Goal: Find specific page/section: Find specific page/section

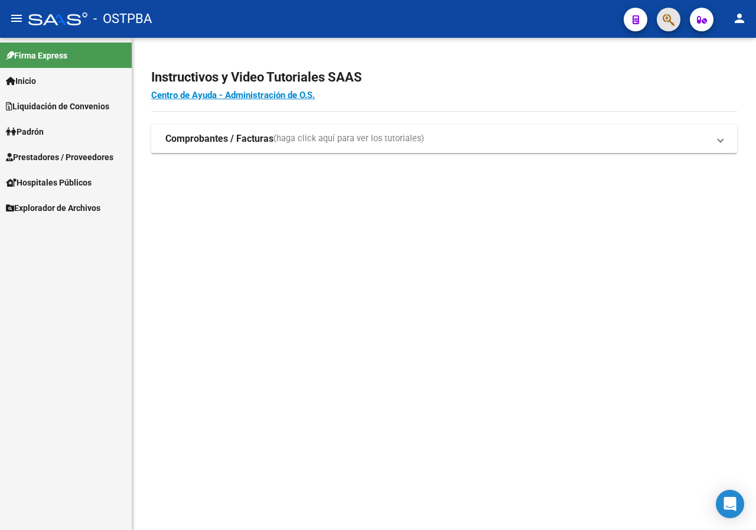
click at [676, 19] on button "button" at bounding box center [668, 20] width 24 height 24
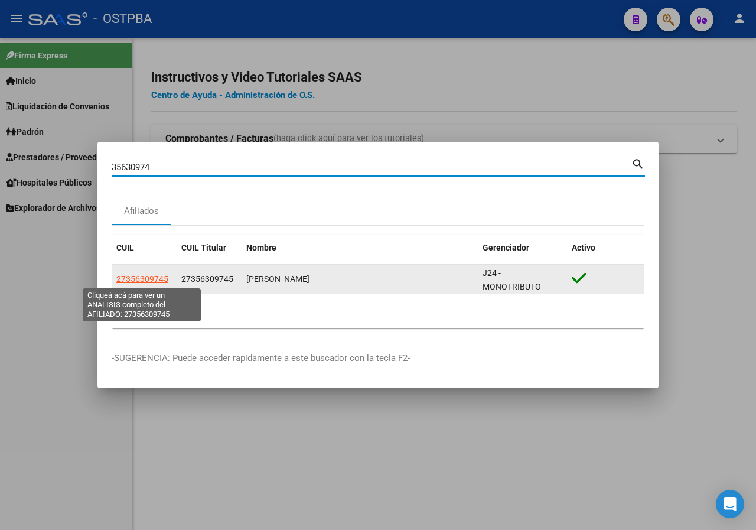
click at [158, 277] on span "27356309745" at bounding box center [142, 278] width 52 height 9
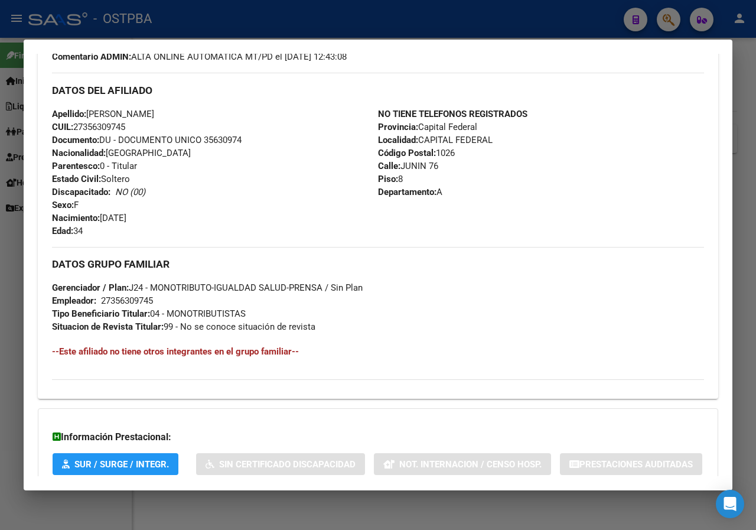
scroll to position [245, 0]
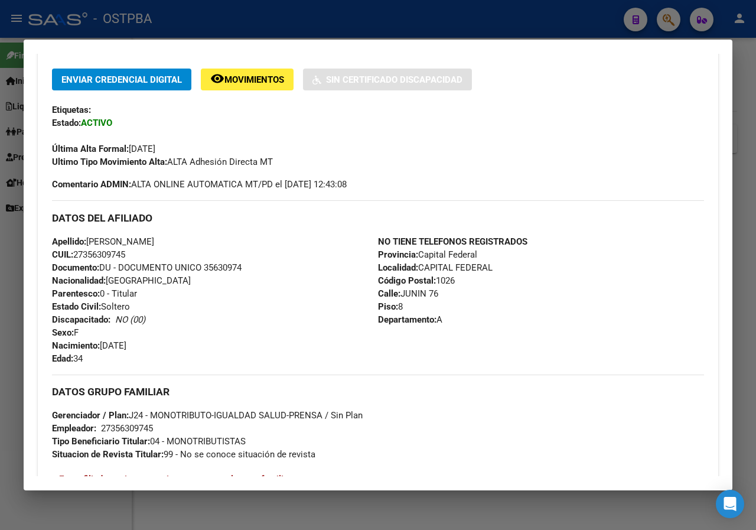
click at [0, 283] on div at bounding box center [378, 265] width 756 height 530
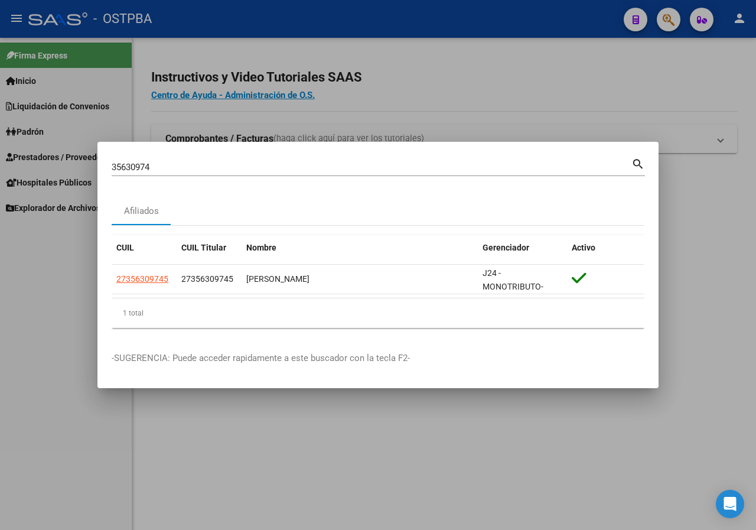
click at [175, 165] on input "35630974" at bounding box center [371, 167] width 519 height 11
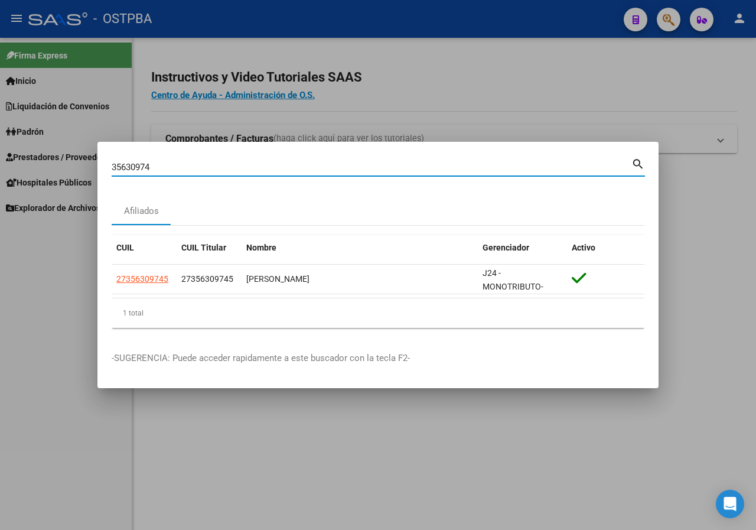
click at [175, 165] on input "35630974" at bounding box center [371, 167] width 519 height 11
paste input "18262215"
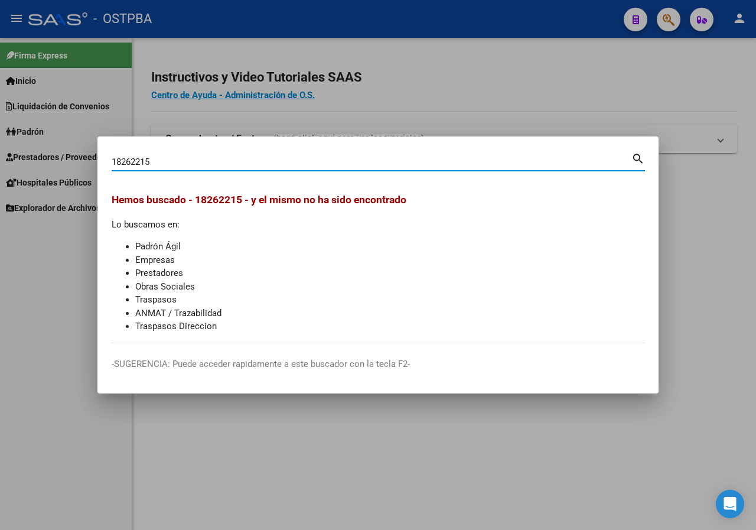
click at [176, 163] on input "18262215" at bounding box center [371, 161] width 519 height 11
paste input "35630974"
type input "35630974"
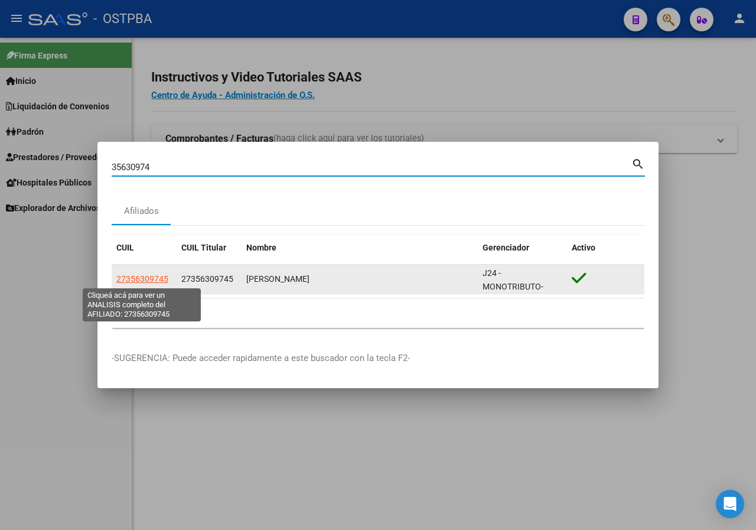
click at [152, 279] on span "27356309745" at bounding box center [142, 278] width 52 height 9
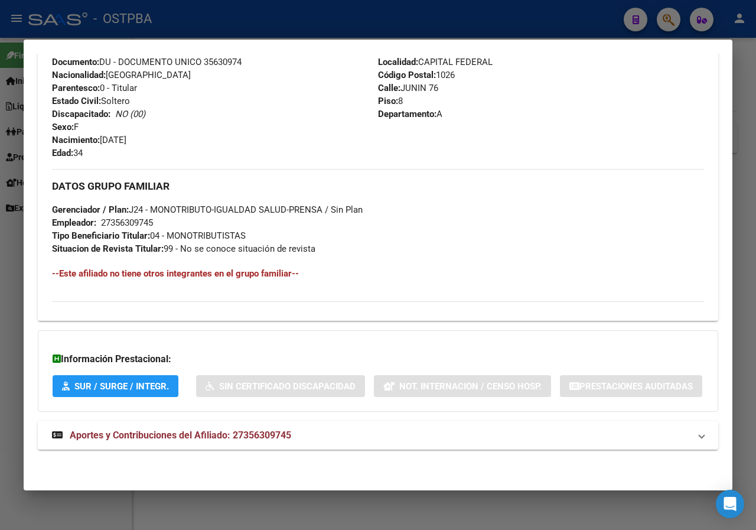
scroll to position [481, 0]
